Goal: Find specific fact

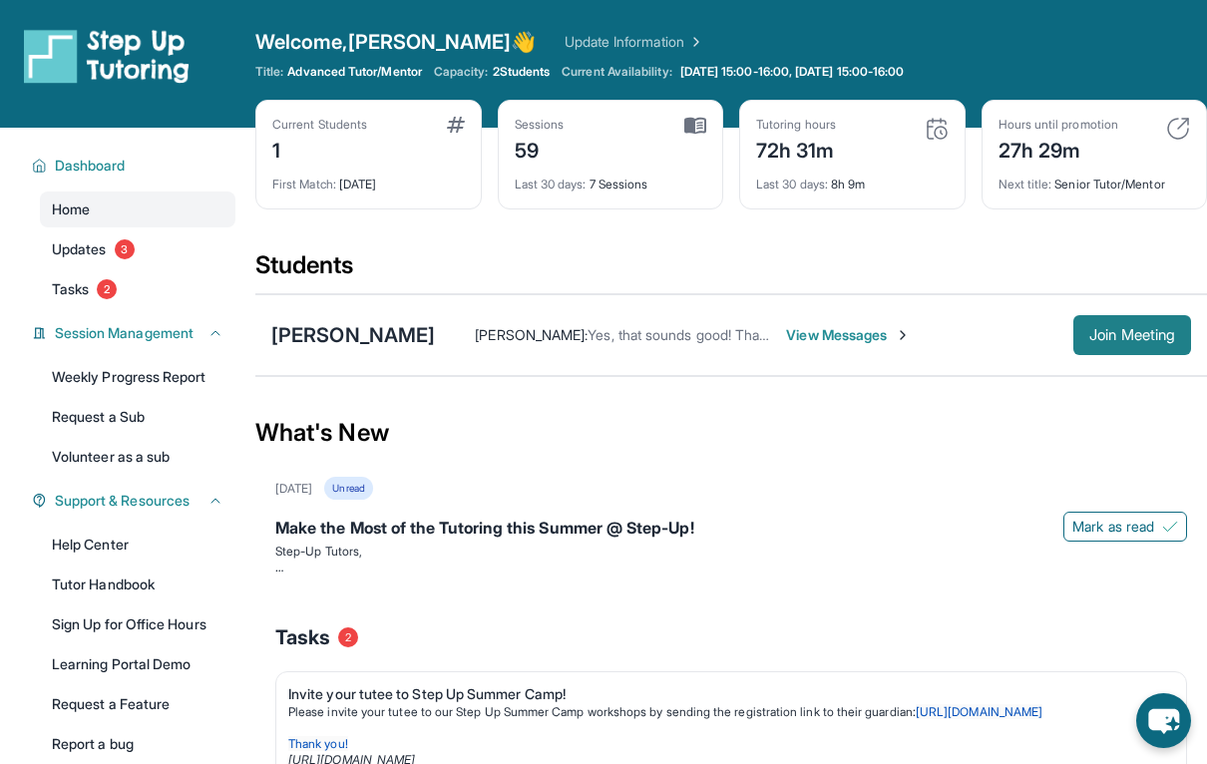
click at [1115, 333] on span "Join Meeting" at bounding box center [1132, 335] width 86 height 12
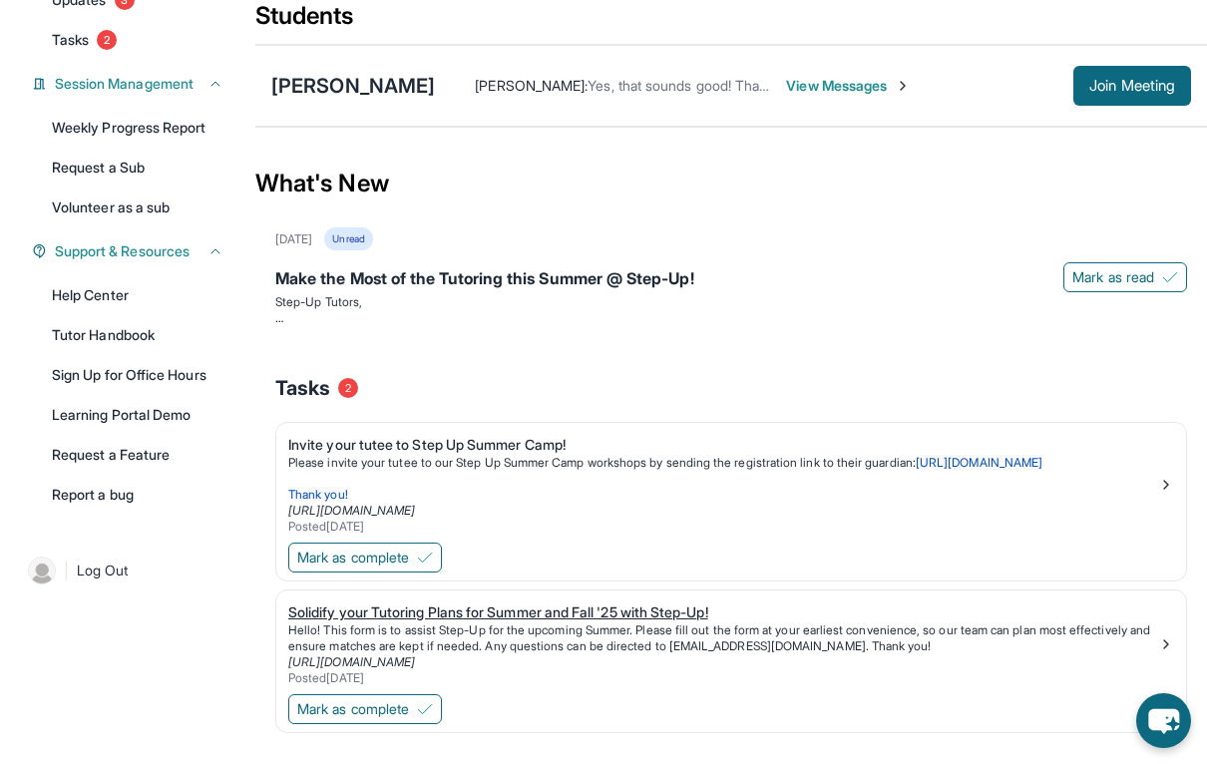
scroll to position [229, 0]
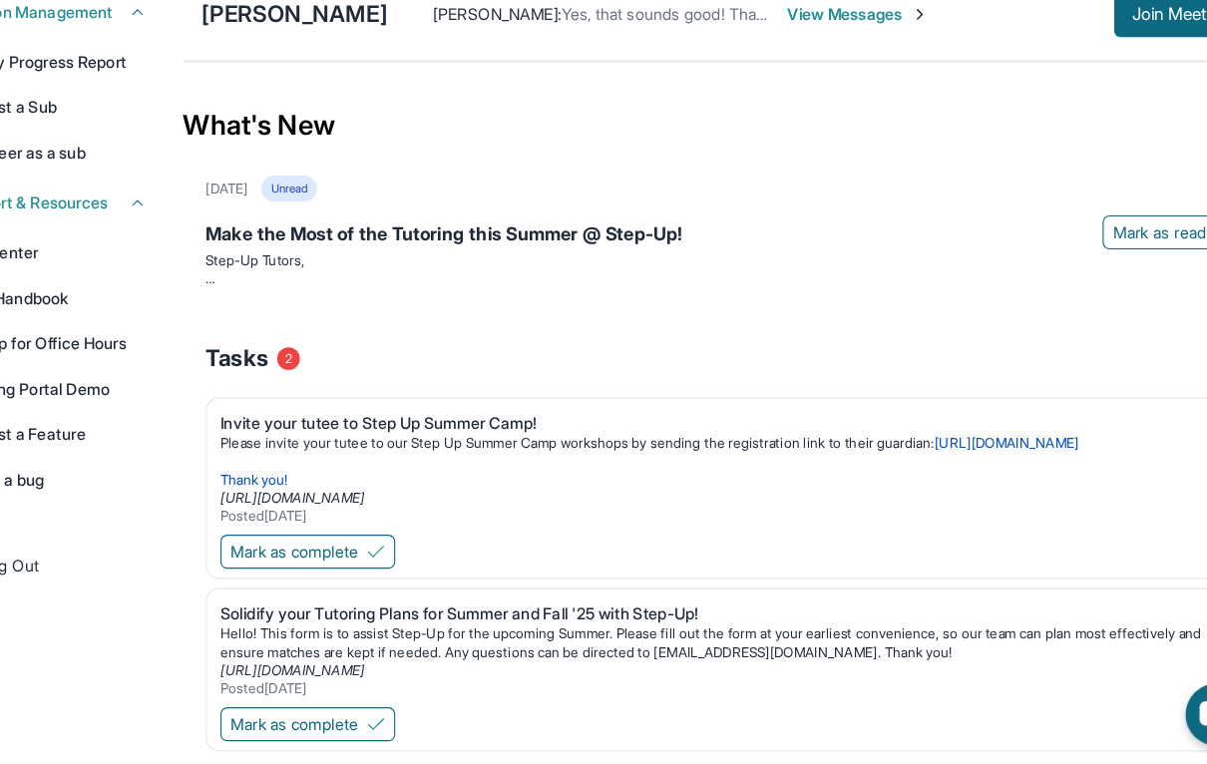
click at [731, 558] on div "Mark as complete" at bounding box center [730, 579] width 909 height 42
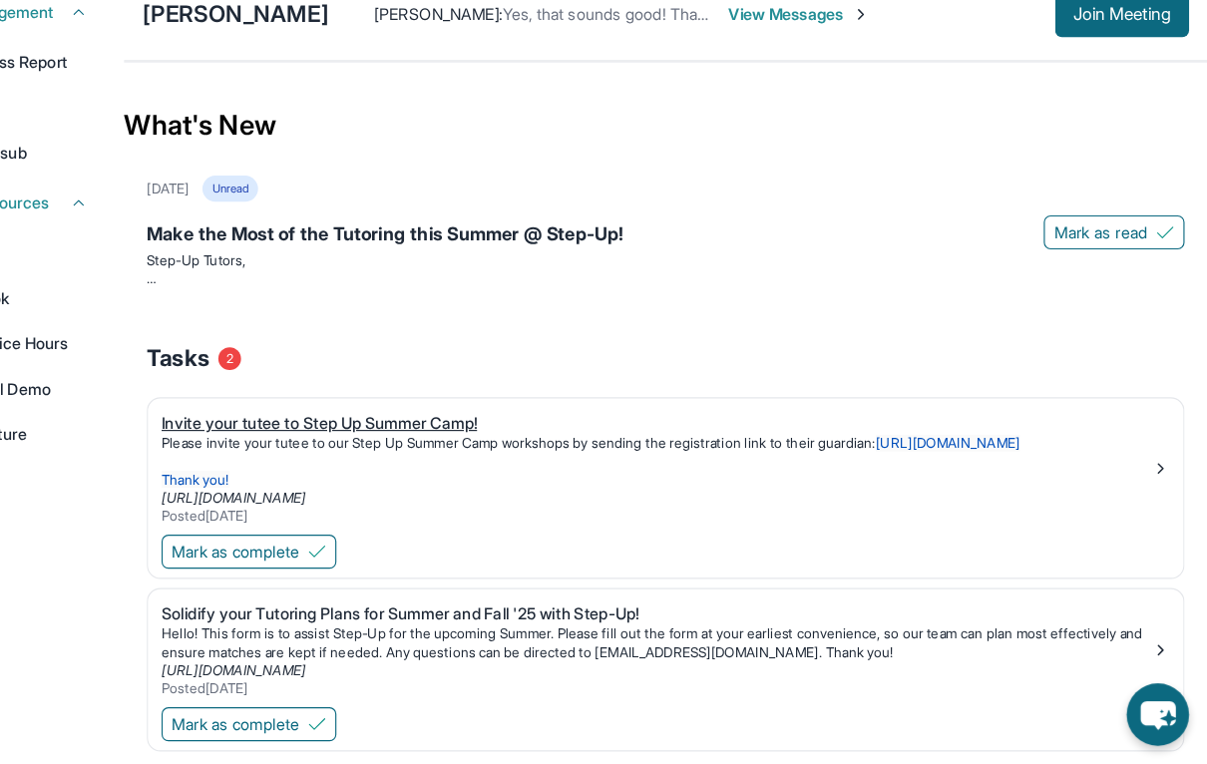
click at [1158, 497] on img at bounding box center [1166, 505] width 16 height 16
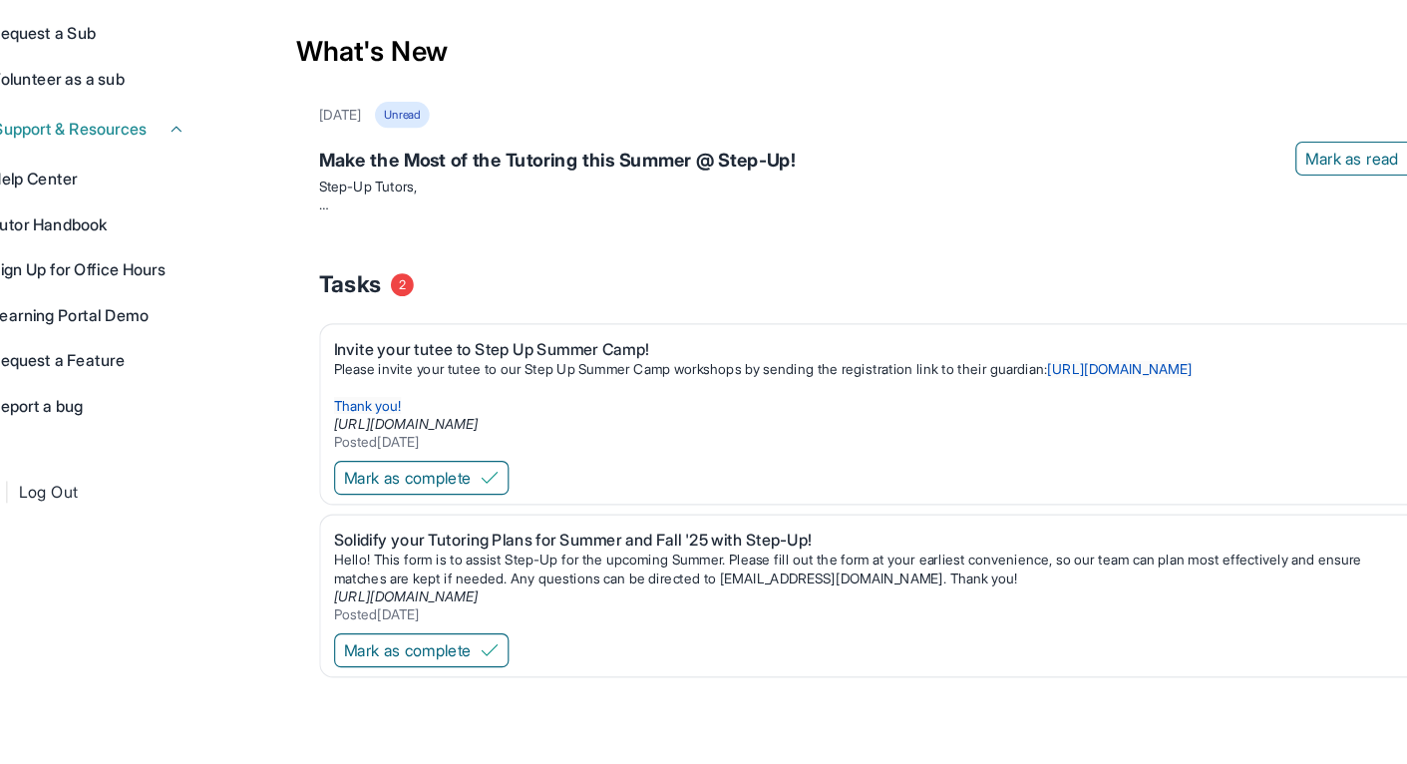
scroll to position [294, 0]
click at [493, 577] on p "Hello! This form is to assist Step-Up for the upcoming Summer. Please fill out …" at bounding box center [823, 593] width 939 height 32
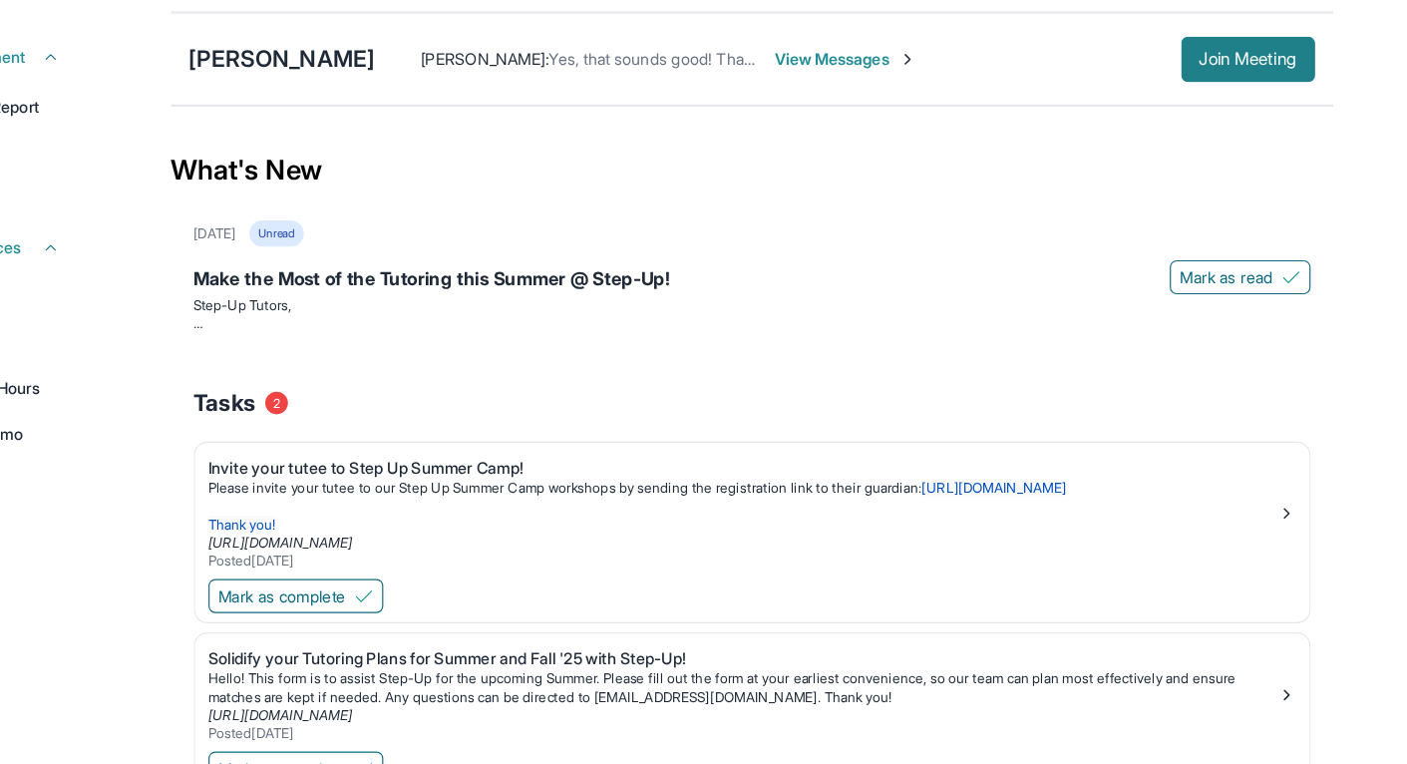
scroll to position [275, 0]
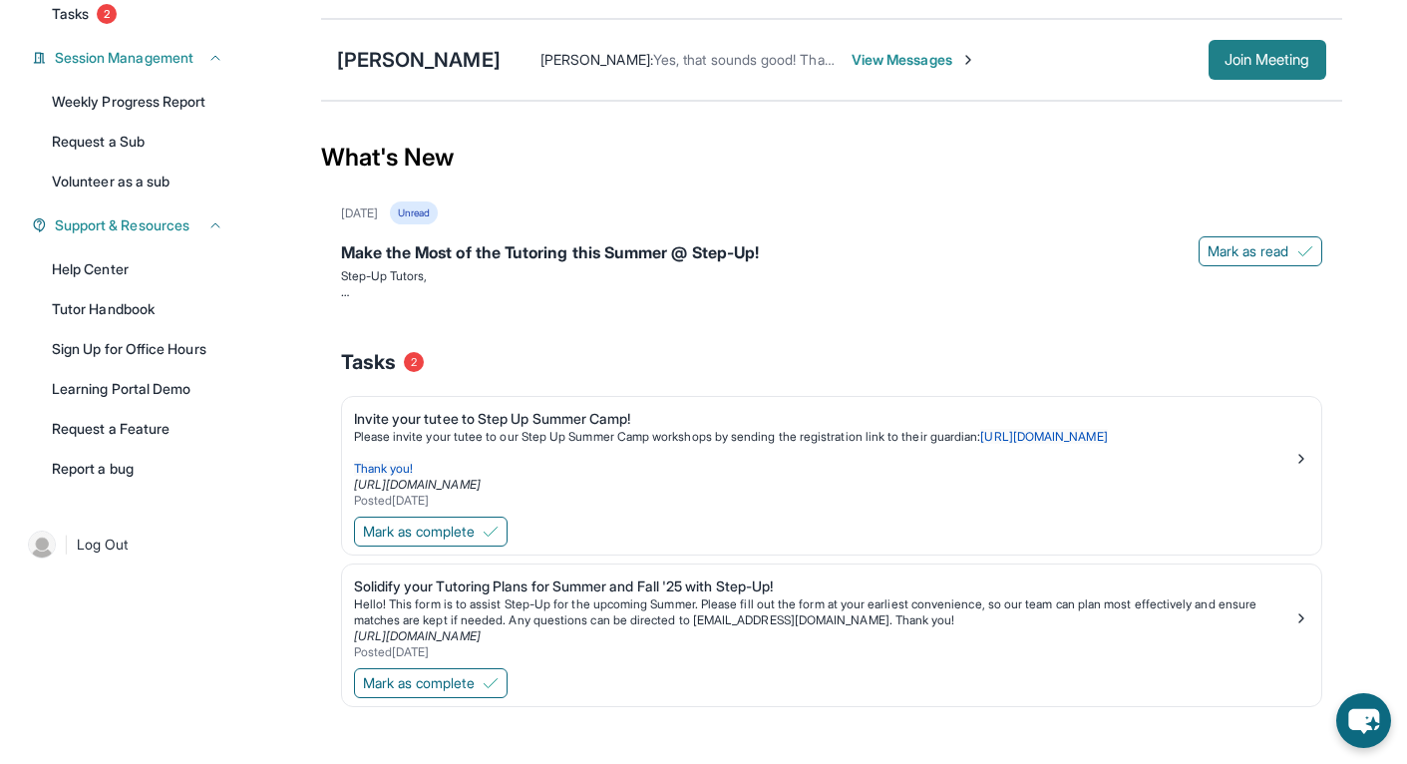
click at [1206, 66] on span "Join Meeting" at bounding box center [1268, 60] width 86 height 12
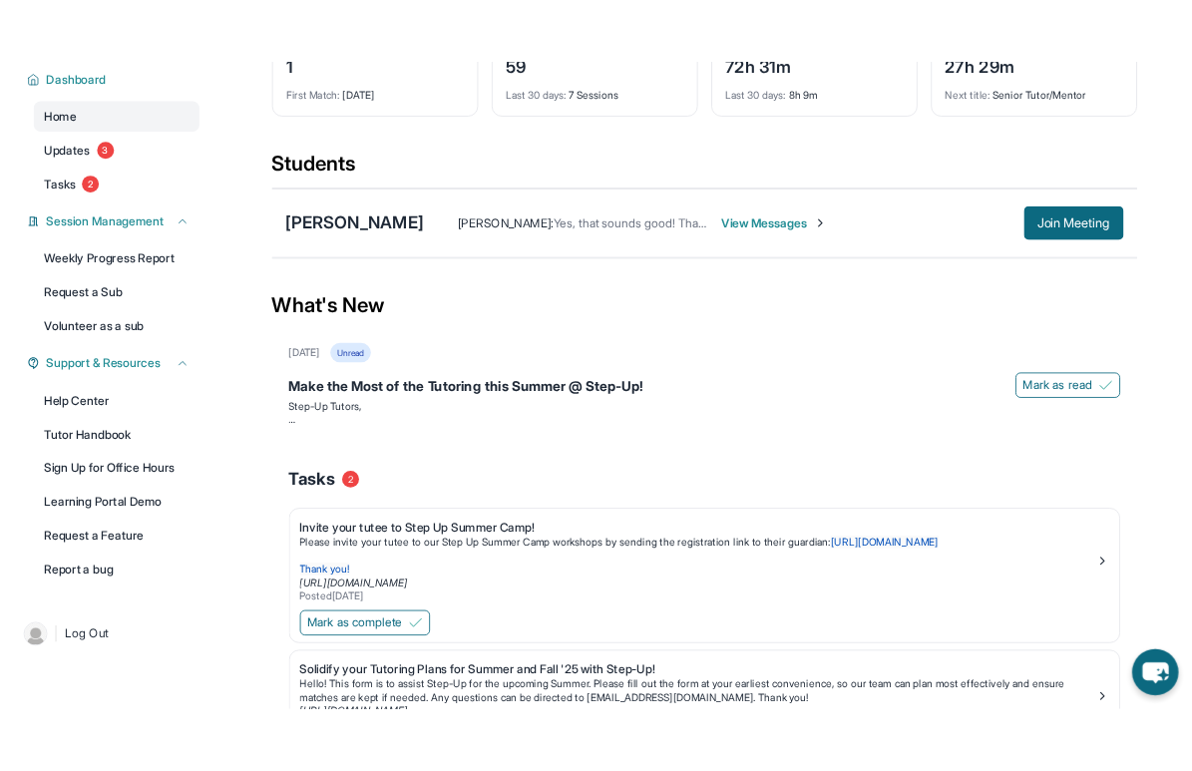
scroll to position [95, 0]
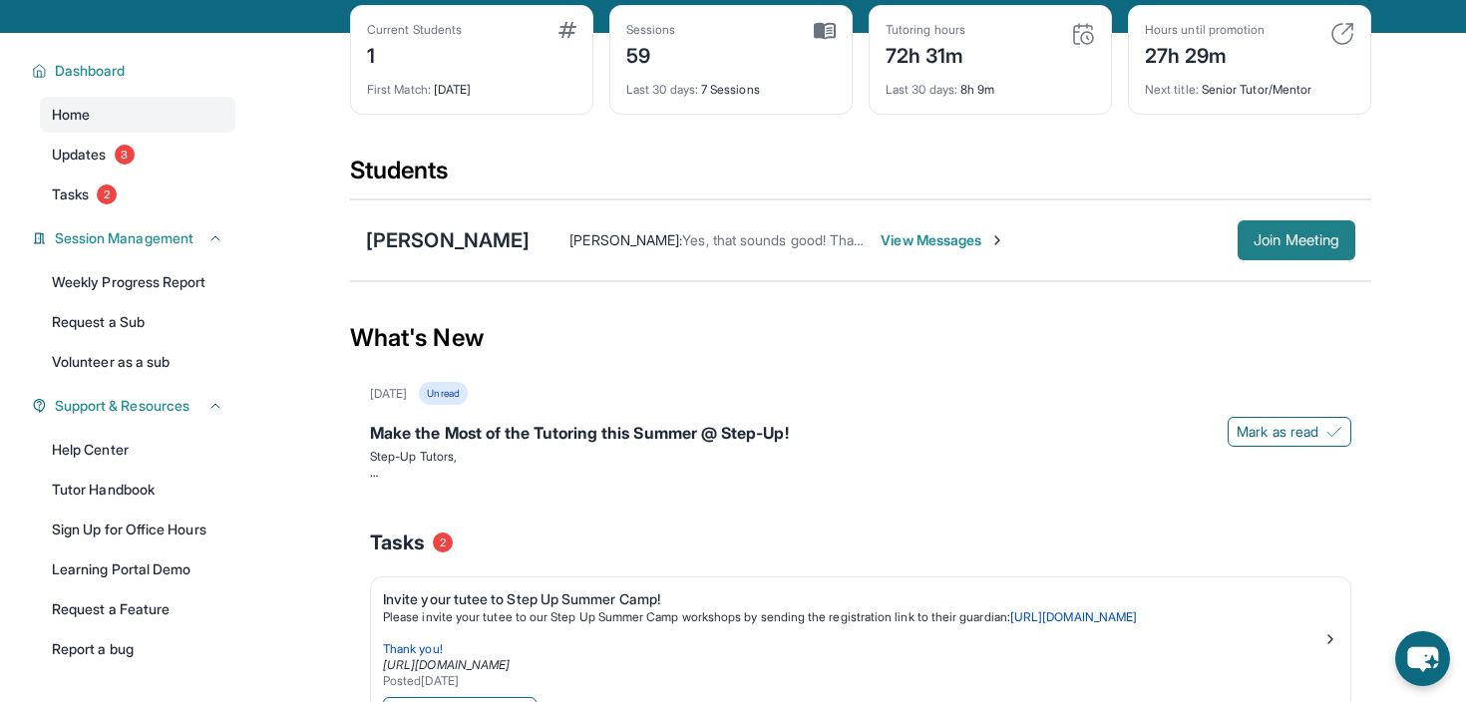
click at [1206, 249] on button "Join Meeting" at bounding box center [1296, 240] width 118 height 40
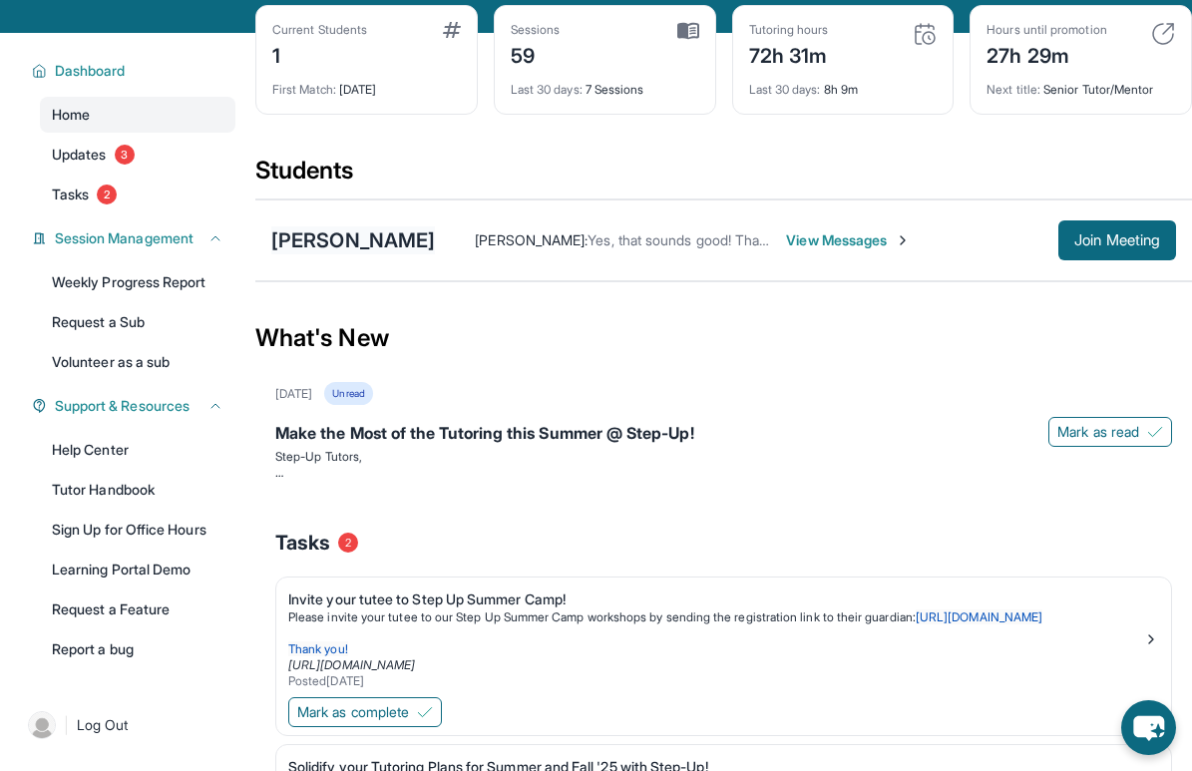
click at [429, 232] on div "[PERSON_NAME]" at bounding box center [353, 240] width 164 height 28
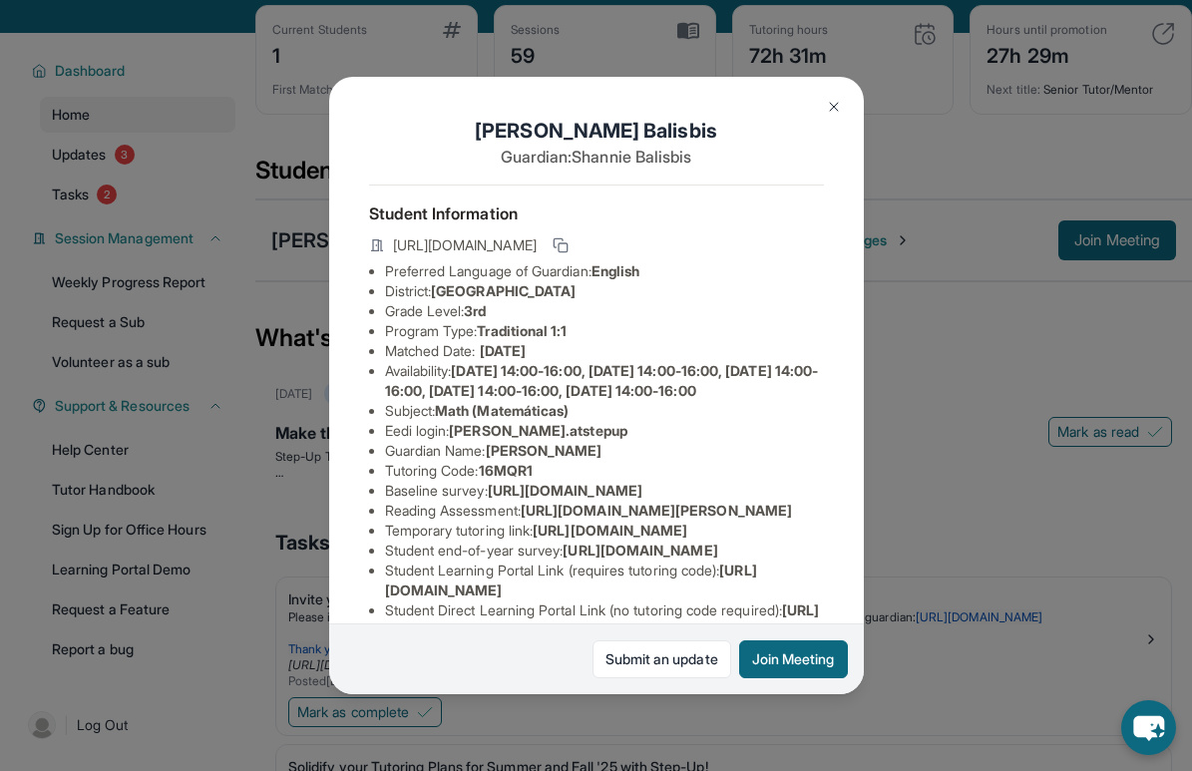
drag, startPoint x: 459, startPoint y: 455, endPoint x: 700, endPoint y: 455, distance: 241.3
click at [700, 441] on li "Eedi login : [PERSON_NAME].atstepup" at bounding box center [604, 431] width 439 height 20
copy li "[PERSON_NAME].atstepup"
